Goal: Task Accomplishment & Management: Use online tool/utility

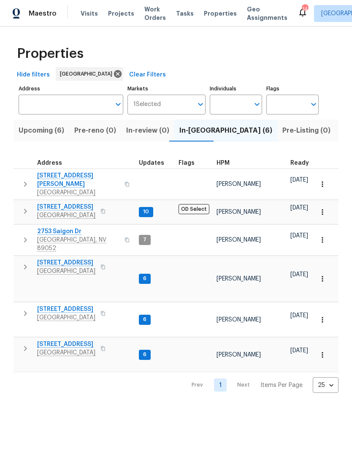
click at [68, 340] on span "3107 Atwater Dr" at bounding box center [66, 344] width 58 height 8
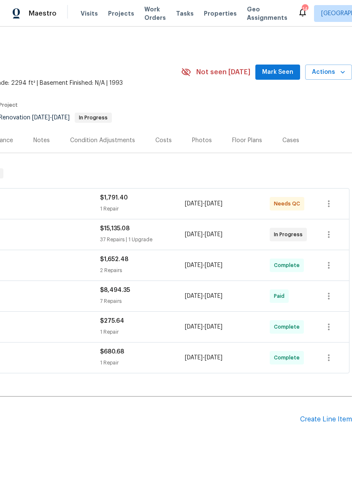
scroll to position [0, 125]
click at [248, 139] on div "Floor Plans" at bounding box center [247, 140] width 30 height 8
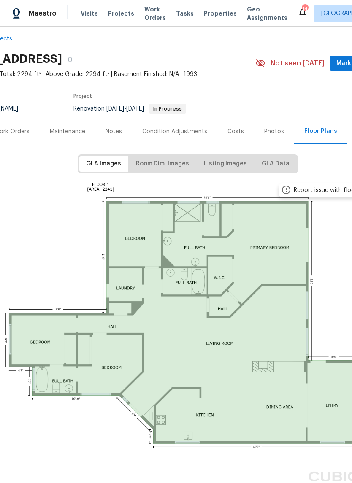
scroll to position [8, 49]
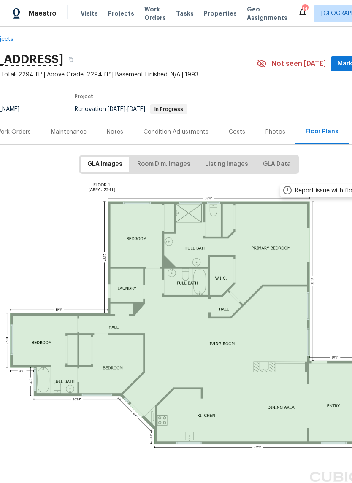
click at [32, 131] on div "Work Orders" at bounding box center [13, 131] width 55 height 25
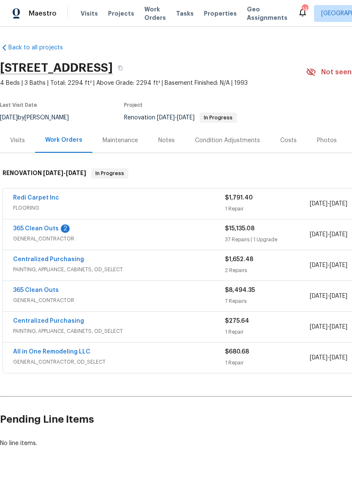
click at [48, 230] on link "365 Clean Outs" at bounding box center [36, 229] width 46 height 6
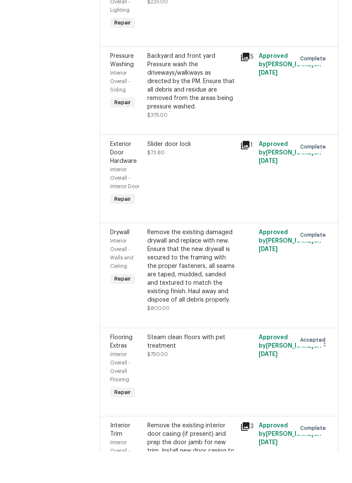
scroll to position [1799, 0]
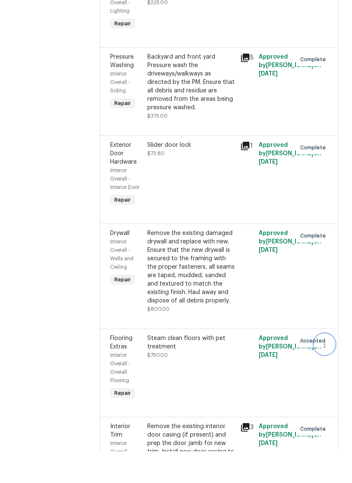
click at [328, 371] on icon "button" at bounding box center [325, 376] width 10 height 10
click at [333, 270] on li "Cancel" at bounding box center [328, 277] width 33 height 14
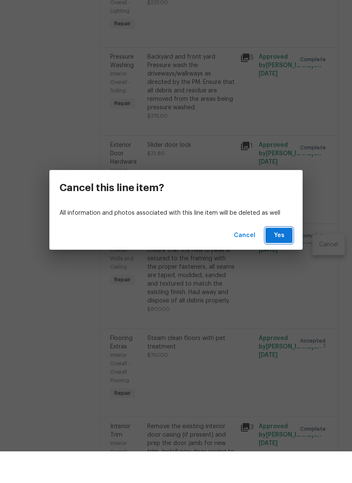
click at [287, 260] on button "Yes" at bounding box center [279, 268] width 27 height 16
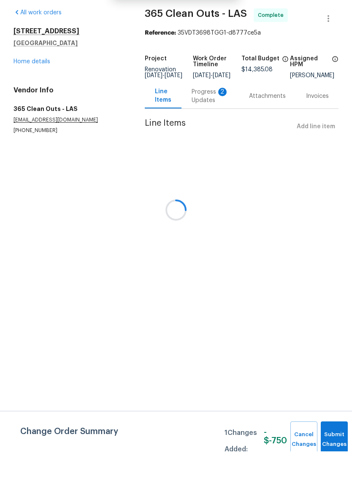
scroll to position [0, 0]
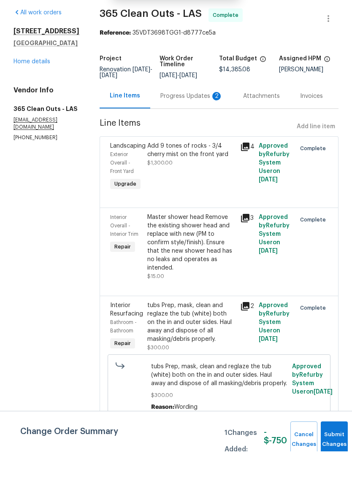
click at [324, 339] on div at bounding box center [321, 359] width 19 height 56
click at [325, 453] on button "Submit Changes" at bounding box center [334, 471] width 27 height 36
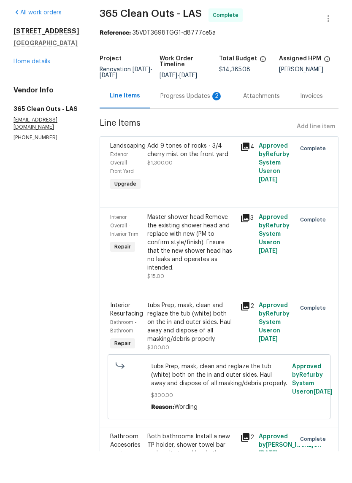
click at [212, 124] on div "2" at bounding box center [216, 128] width 8 height 8
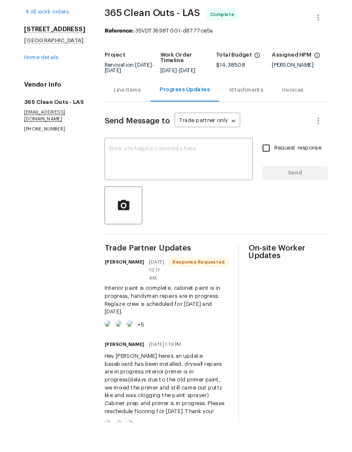
scroll to position [32, 0]
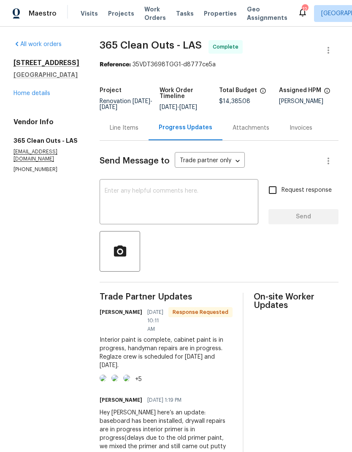
click at [38, 90] on link "Home details" at bounding box center [32, 93] width 37 height 6
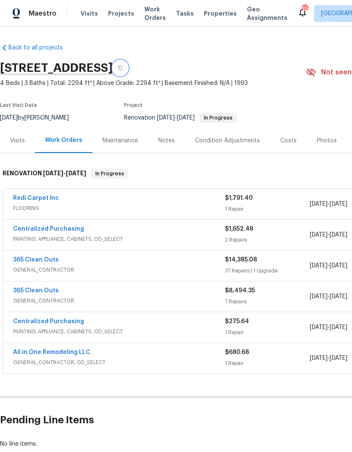
click at [123, 65] on icon "button" at bounding box center [120, 67] width 5 height 5
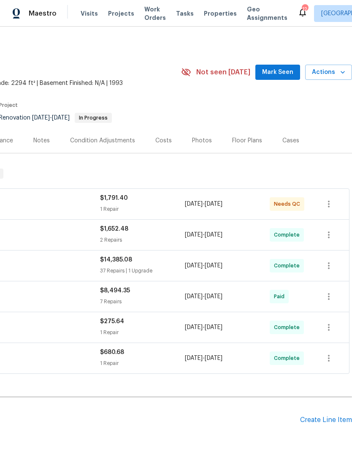
scroll to position [0, 125]
click at [135, 202] on div "$1,791.40" at bounding box center [142, 198] width 85 height 8
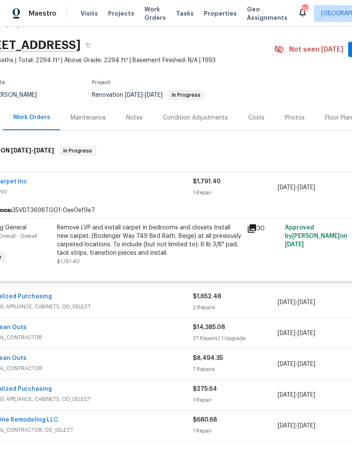
scroll to position [23, 22]
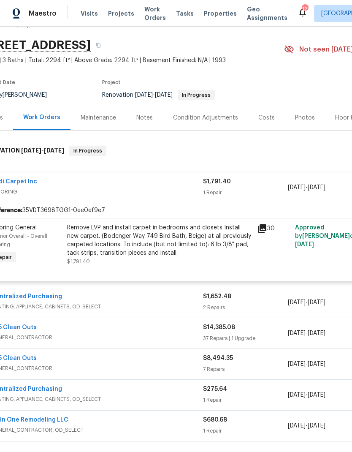
click at [133, 240] on div "Remove LVP and install carpet in bedrooms and closets Install new carpet. (Bode…" at bounding box center [159, 240] width 185 height 34
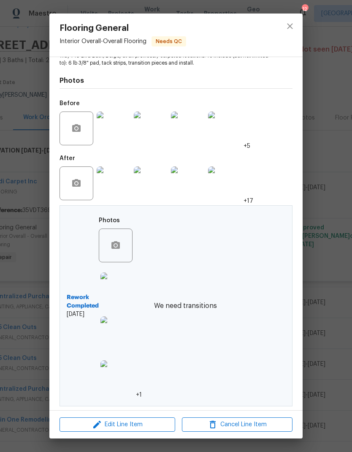
scroll to position [111, 0]
click at [178, 382] on div "Rework Completed [DATE] Photos +1 We need transitions" at bounding box center [154, 305] width 175 height 187
click at [209, 350] on div "Rework Completed [DATE] Photos +1 We need transitions" at bounding box center [154, 305] width 175 height 187
click at [213, 298] on div "Rework Completed 9/25/2025 Photos +1 We need transitions" at bounding box center [154, 305] width 175 height 187
click at [200, 296] on div "Rework Completed 9/25/2025 Photos +1 We need transitions" at bounding box center [154, 305] width 175 height 187
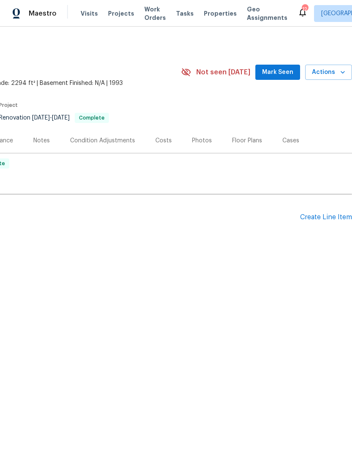
click at [286, 70] on span "Mark Seen" at bounding box center [277, 72] width 31 height 11
click at [208, 14] on span "Properties" at bounding box center [220, 13] width 33 height 8
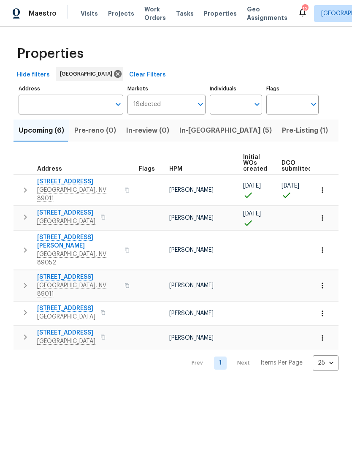
click at [247, 8] on span "Geo Assignments" at bounding box center [267, 13] width 41 height 17
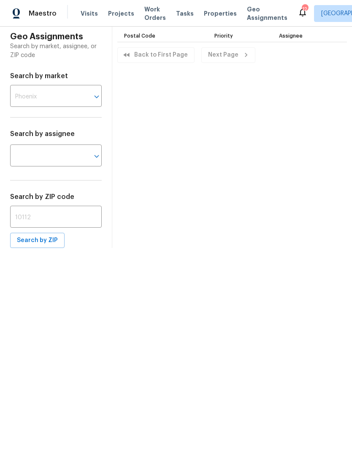
click at [53, 90] on input "text" at bounding box center [44, 97] width 68 height 20
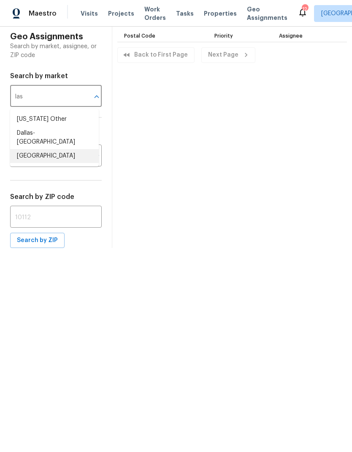
click at [22, 151] on li "[GEOGRAPHIC_DATA]" at bounding box center [54, 156] width 89 height 14
type input "[GEOGRAPHIC_DATA]"
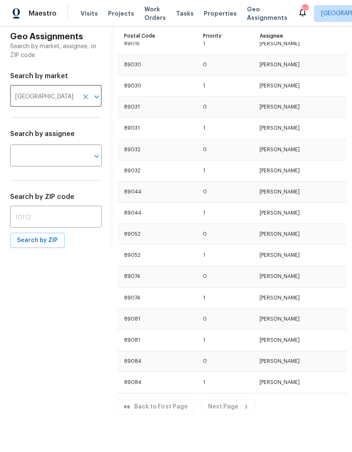
scroll to position [241, 0]
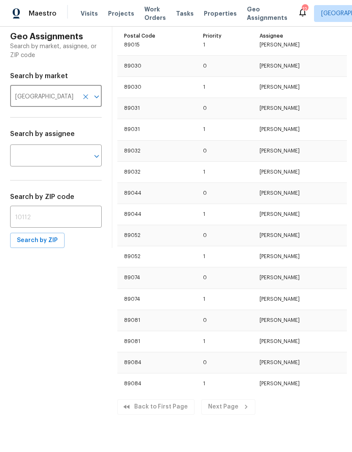
click at [137, 152] on td "89032" at bounding box center [156, 150] width 79 height 21
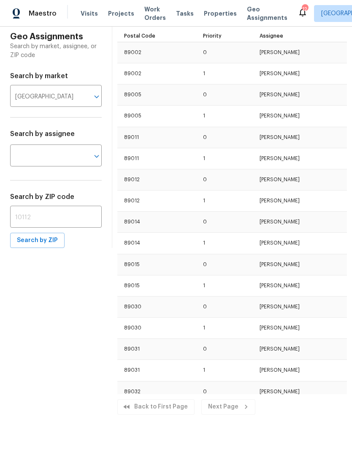
scroll to position [0, 0]
click at [29, 154] on input "text" at bounding box center [44, 156] width 68 height 20
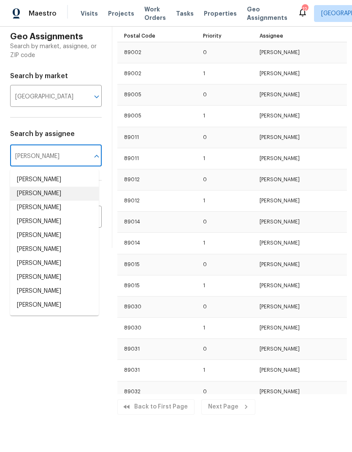
click at [24, 195] on li "[PERSON_NAME]" at bounding box center [54, 194] width 89 height 14
type input "[PERSON_NAME]"
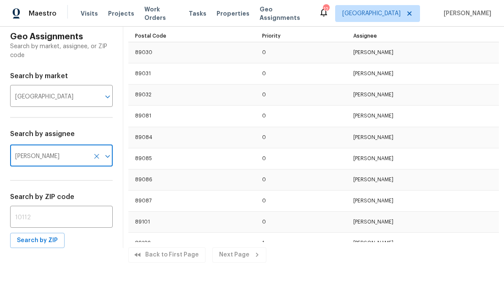
click at [114, 17] on span "Projects" at bounding box center [121, 13] width 26 height 8
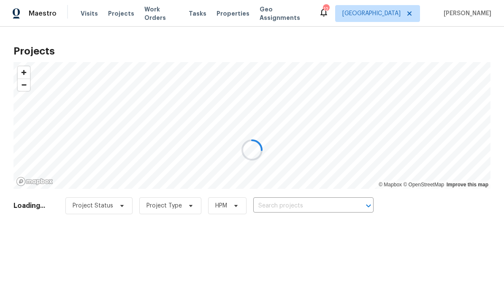
click at [258, 15] on div at bounding box center [252, 150] width 504 height 300
click at [259, 15] on div at bounding box center [252, 150] width 504 height 300
click at [257, 38] on div at bounding box center [252, 150] width 504 height 300
click at [259, 16] on div at bounding box center [252, 150] width 504 height 300
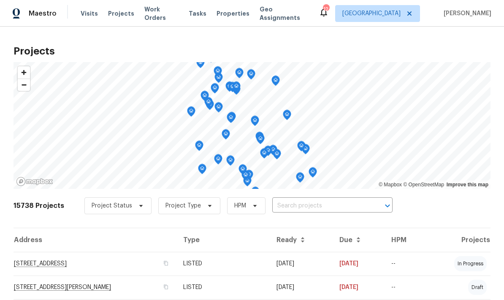
click at [269, 10] on span "Geo Assignments" at bounding box center [284, 13] width 49 height 17
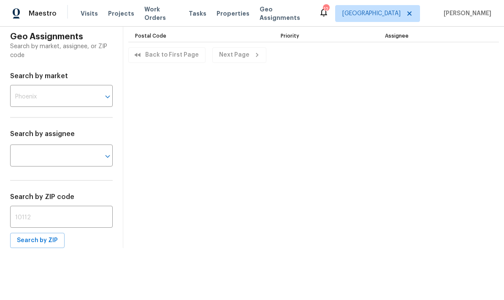
click at [19, 103] on input "text" at bounding box center [49, 97] width 79 height 20
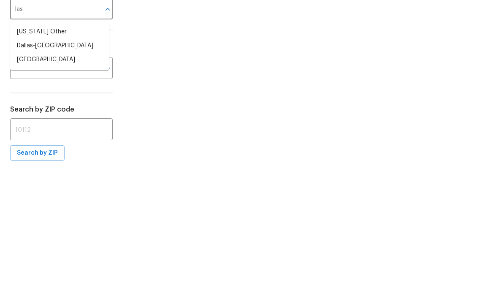
click at [28, 140] on li "[GEOGRAPHIC_DATA]" at bounding box center [59, 147] width 99 height 14
type input "[GEOGRAPHIC_DATA]"
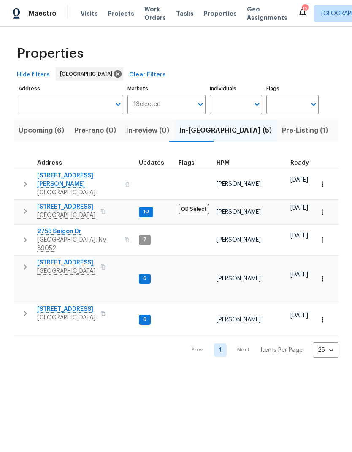
click at [87, 12] on span "Visits" at bounding box center [89, 13] width 17 height 8
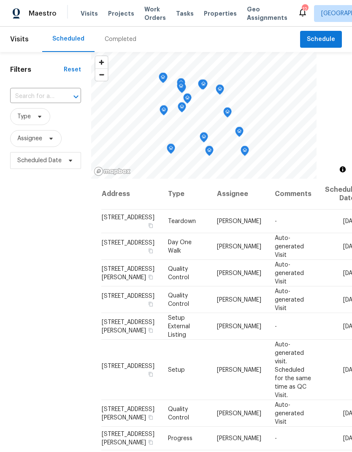
click at [118, 40] on div "Completed" at bounding box center [121, 39] width 32 height 8
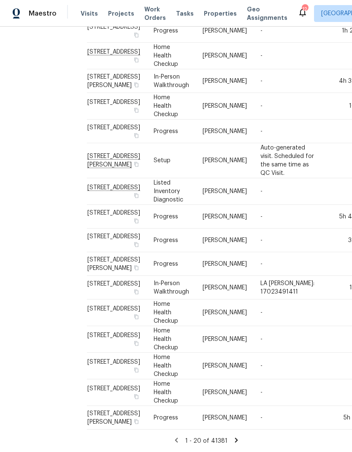
scroll to position [317, 16]
